Goal: Task Accomplishment & Management: Use online tool/utility

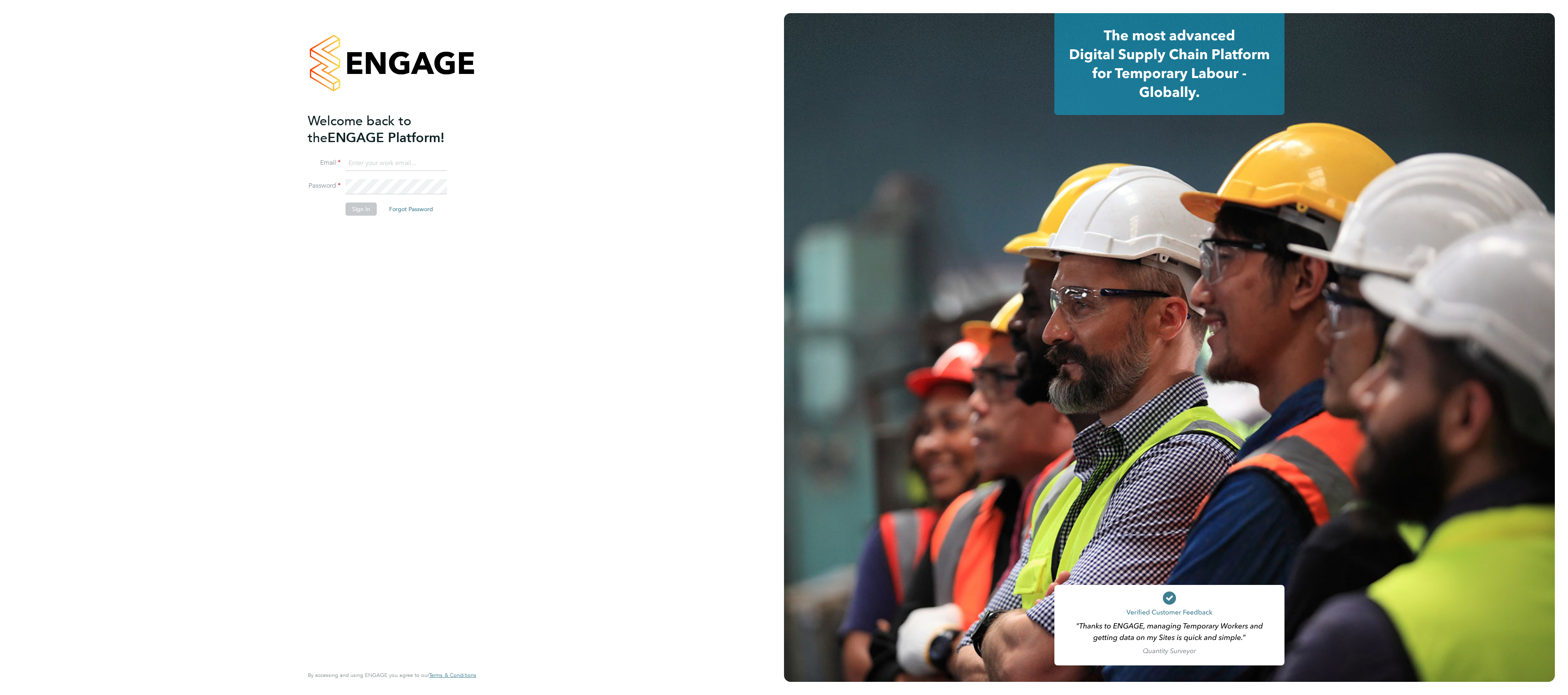
type input "[PERSON_NAME][EMAIL_ADDRESS][PERSON_NAME][DOMAIN_NAME]"
click at [390, 177] on li "Email [PERSON_NAME][EMAIL_ADDRESS][PERSON_NAME][DOMAIN_NAME]" at bounding box center [388, 167] width 160 height 23
click at [357, 206] on button "Sign In" at bounding box center [361, 209] width 31 height 13
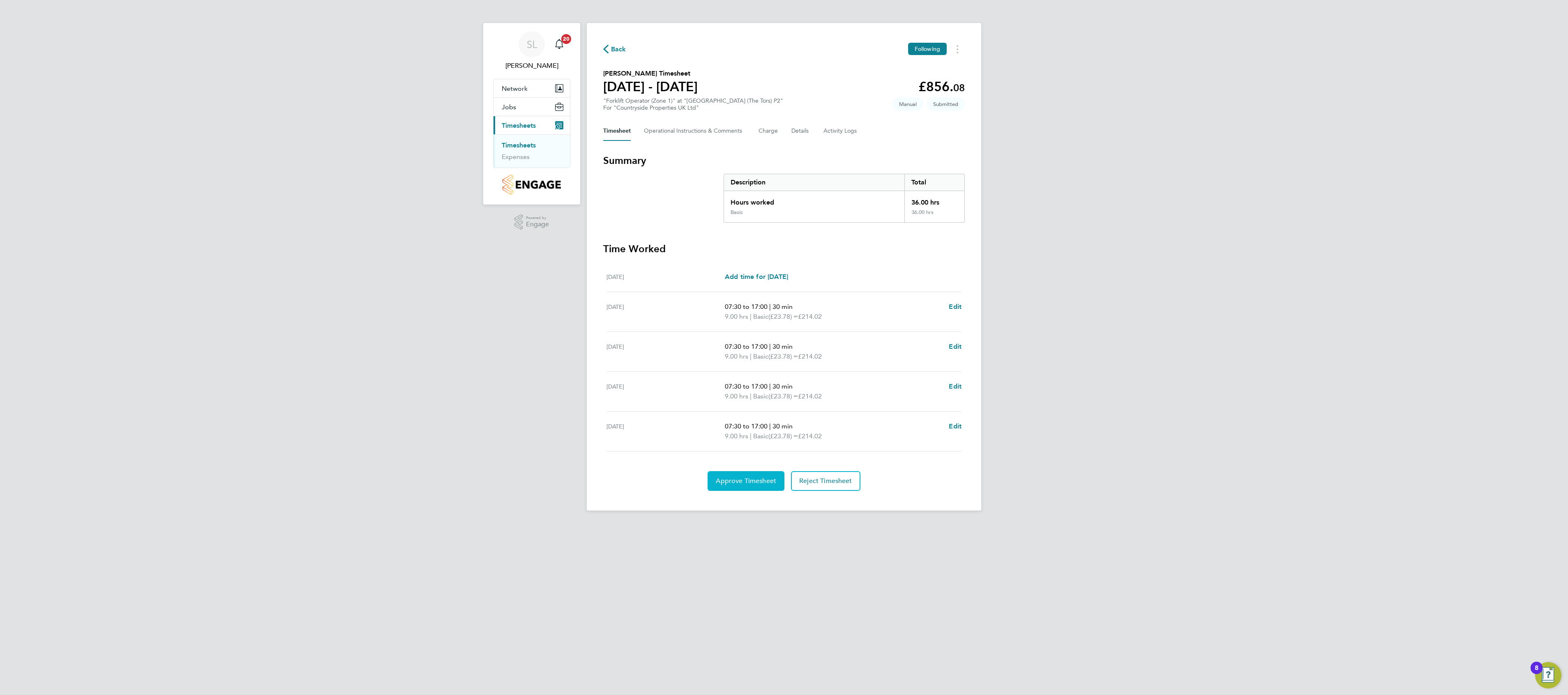
click at [746, 481] on span "Approve Timesheet" at bounding box center [746, 481] width 60 height 8
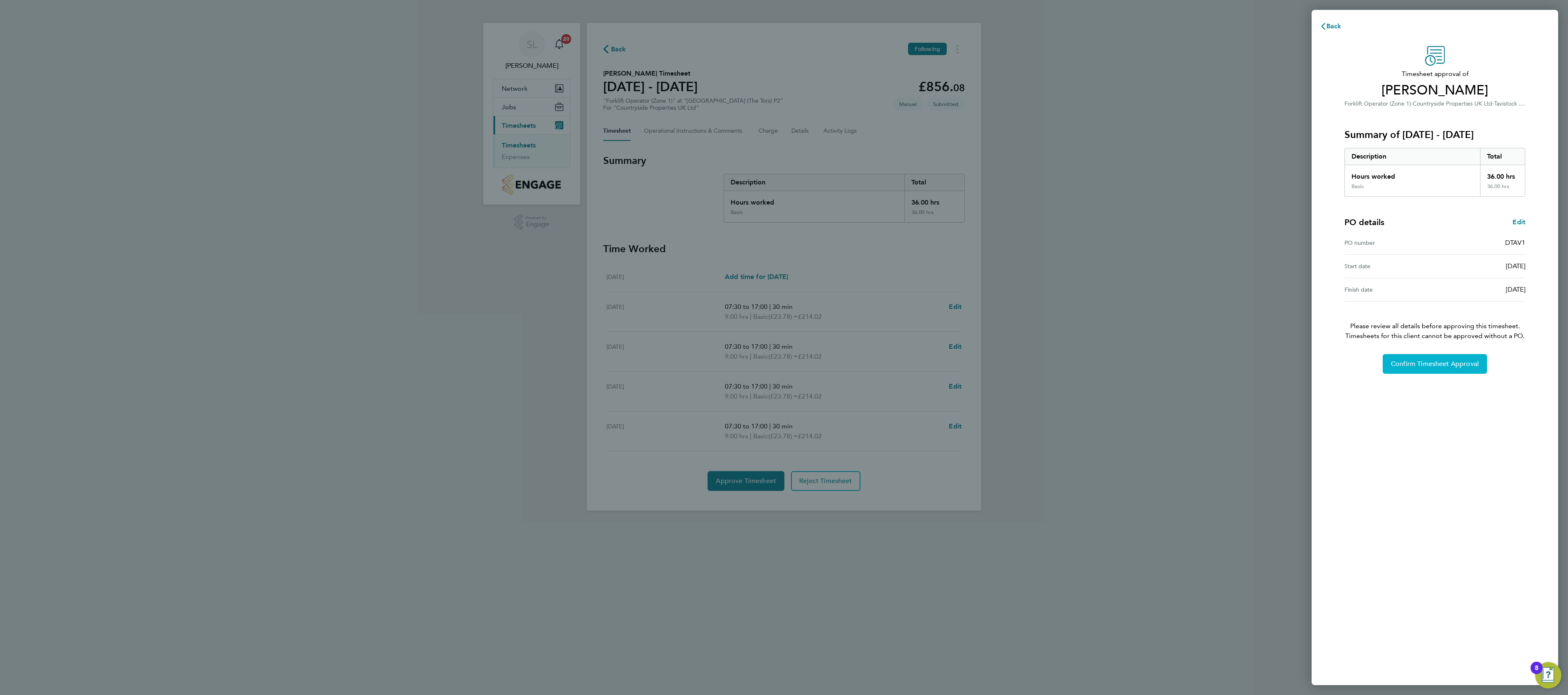
click at [1425, 361] on button "Confirm Timesheet Approval" at bounding box center [1434, 364] width 104 height 20
